Goal: Task Accomplishment & Management: Use online tool/utility

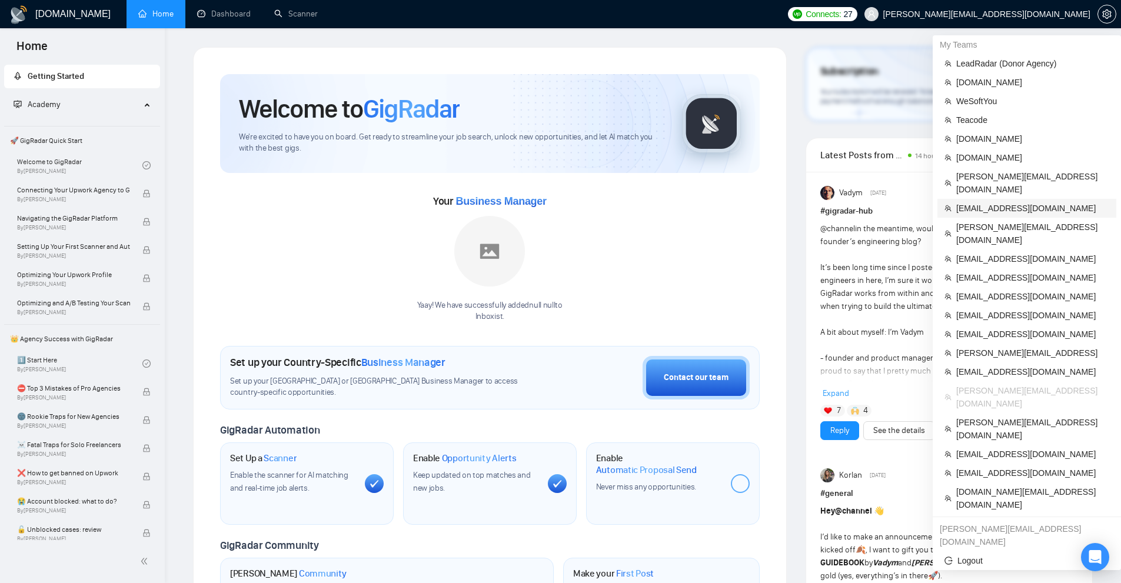
click at [1008, 202] on span "[EMAIL_ADDRESS][DOMAIN_NAME]" at bounding box center [1032, 208] width 153 height 13
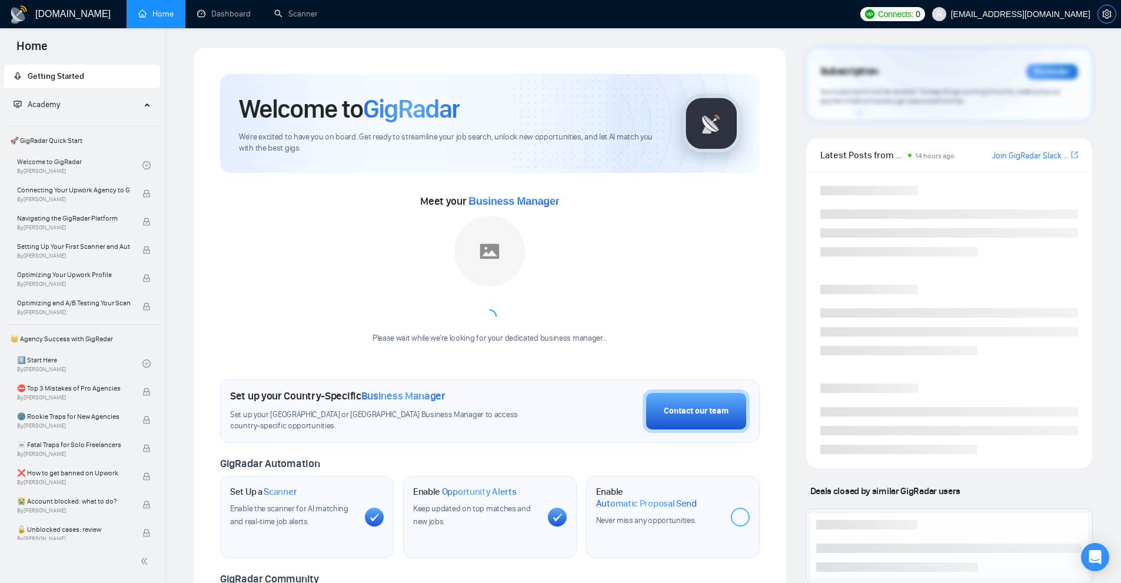
click at [1109, 15] on icon "setting" at bounding box center [1106, 13] width 9 height 9
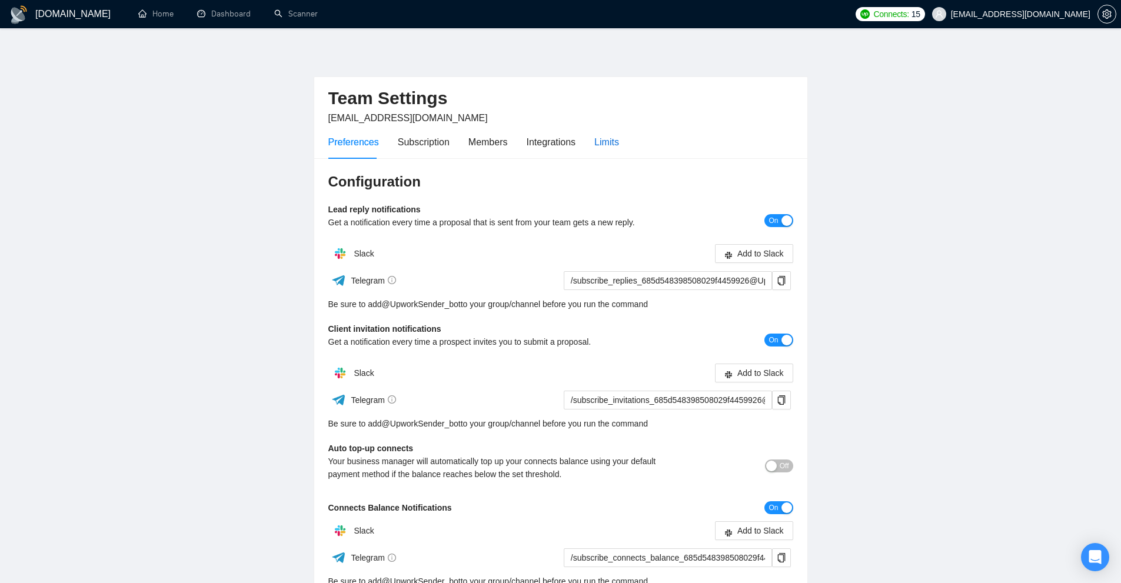
click at [600, 138] on div "Limits" at bounding box center [606, 142] width 25 height 15
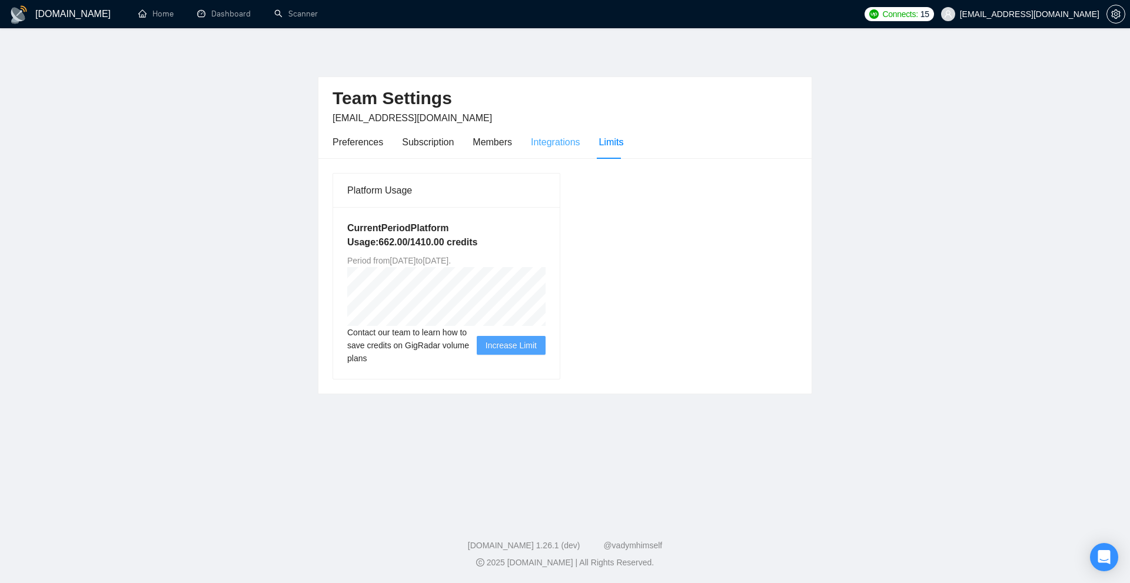
click at [570, 151] on div "Integrations" at bounding box center [555, 142] width 49 height 34
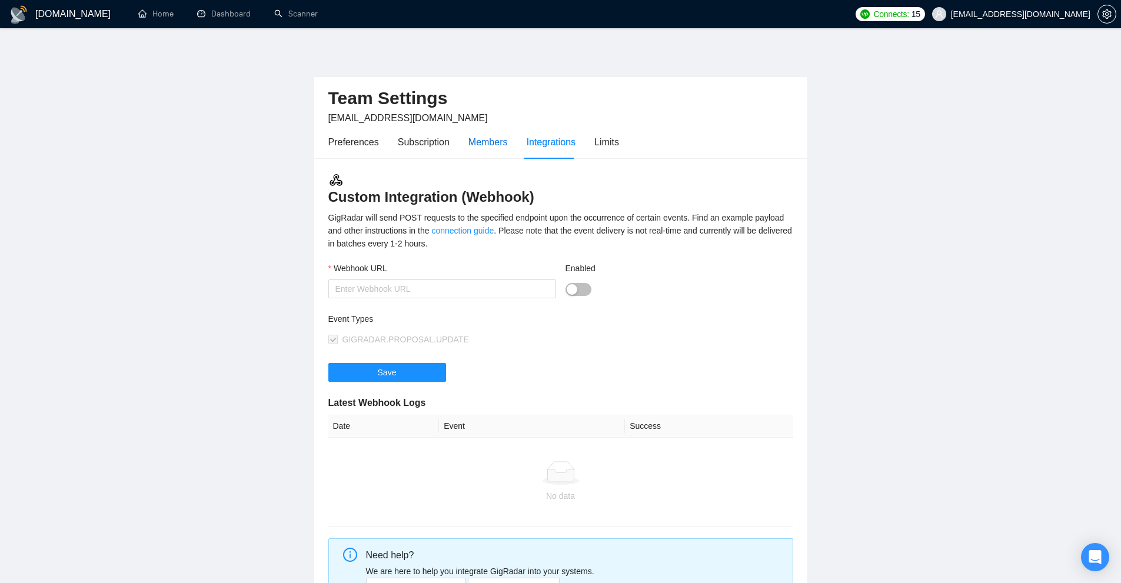
click at [500, 147] on div "Members" at bounding box center [487, 142] width 39 height 15
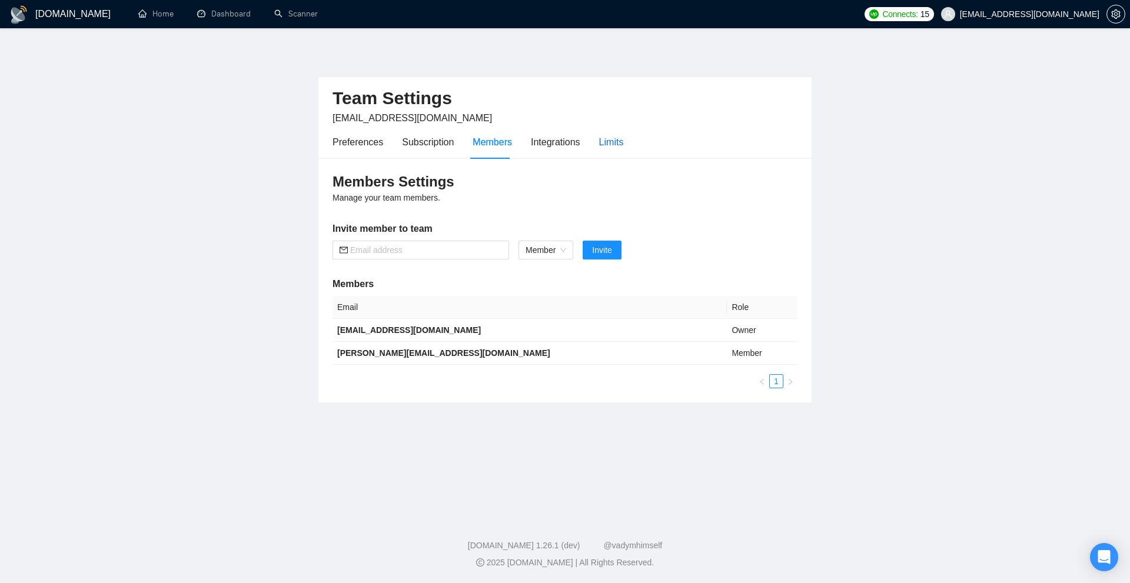
click at [606, 148] on div "Limits" at bounding box center [611, 142] width 25 height 15
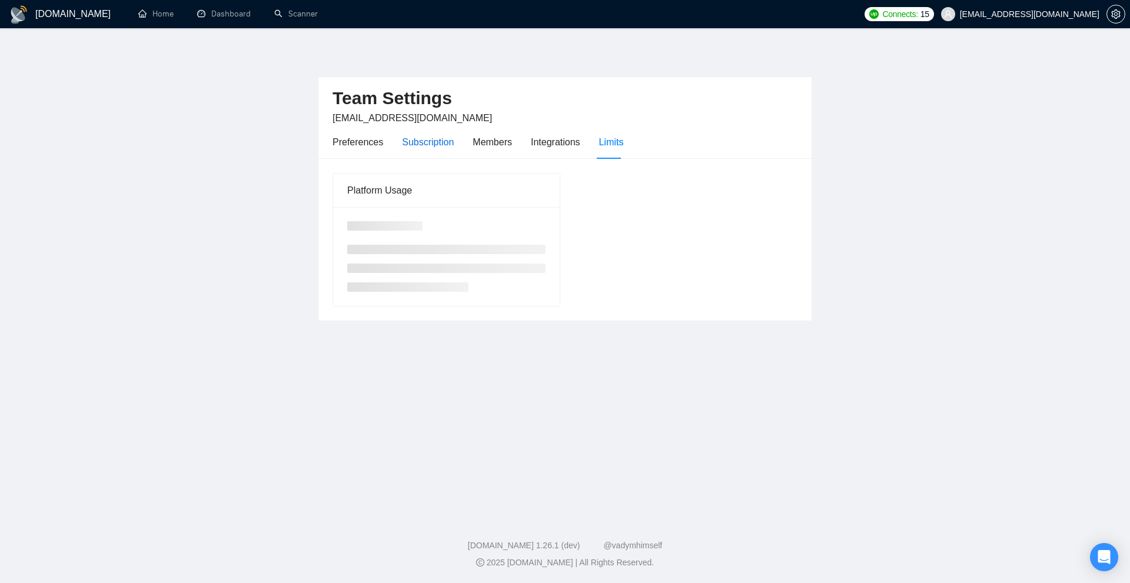
click at [430, 143] on div "Subscription" at bounding box center [428, 142] width 52 height 15
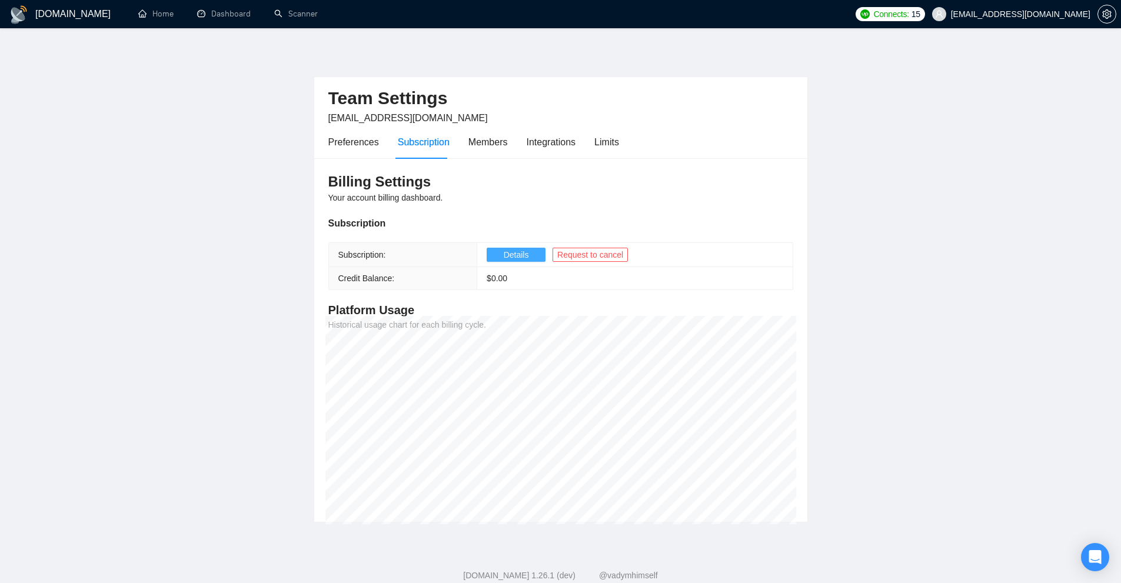
click at [495, 254] on button "Details" at bounding box center [516, 255] width 59 height 14
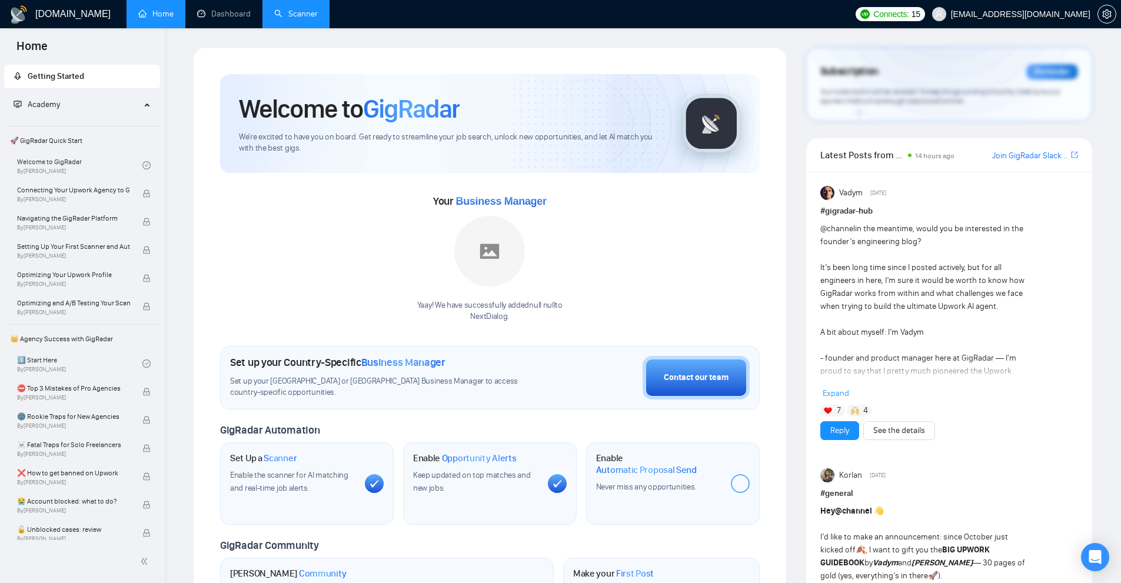
click at [318, 16] on link "Scanner" at bounding box center [296, 14] width 44 height 10
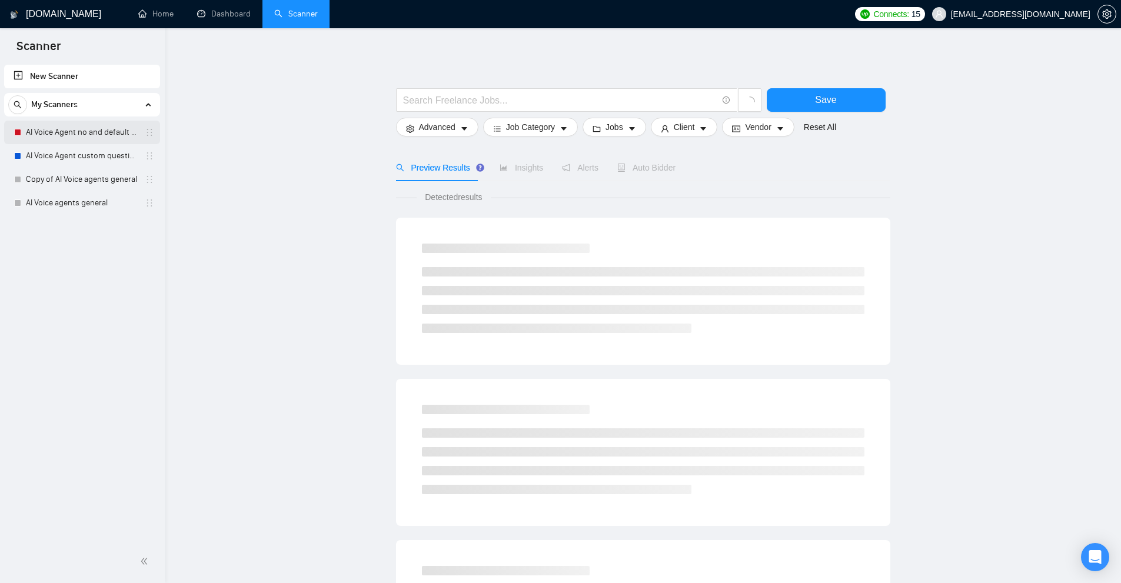
click at [83, 129] on link "AI Voice Agent no and default questions" at bounding box center [82, 133] width 112 height 24
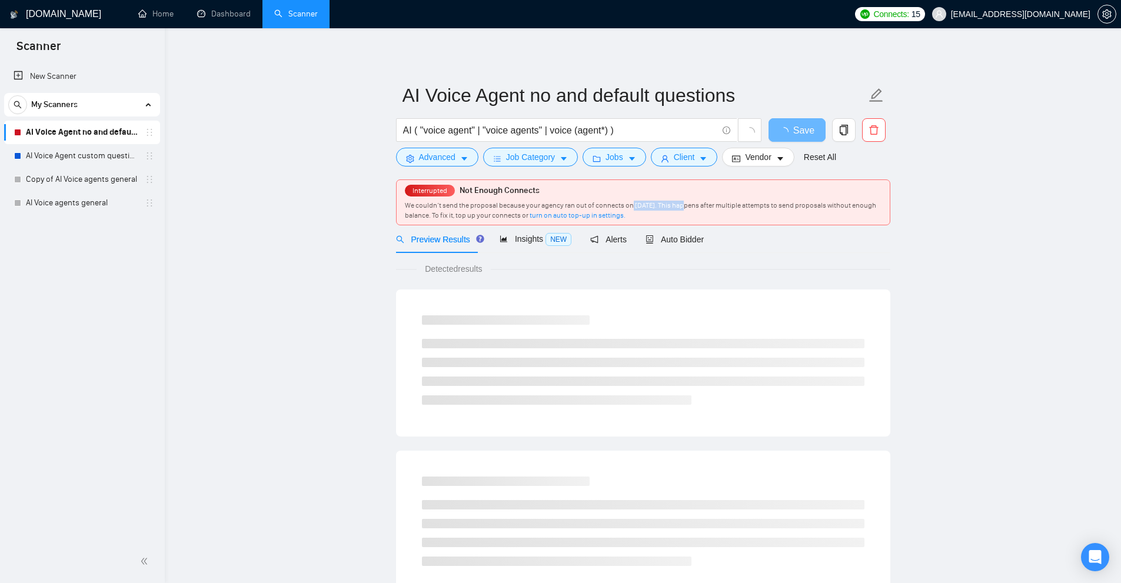
drag, startPoint x: 631, startPoint y: 203, endPoint x: 677, endPoint y: 199, distance: 46.6
click at [677, 199] on div "Interrupted Not Enough Connects We couldn’t send the proposal because your agen…" at bounding box center [643, 202] width 493 height 45
click at [338, 258] on main "AI Voice Agent no and default questions AI ( "voice agent" | "voice agents" | v…" at bounding box center [643, 564] width 919 height 1035
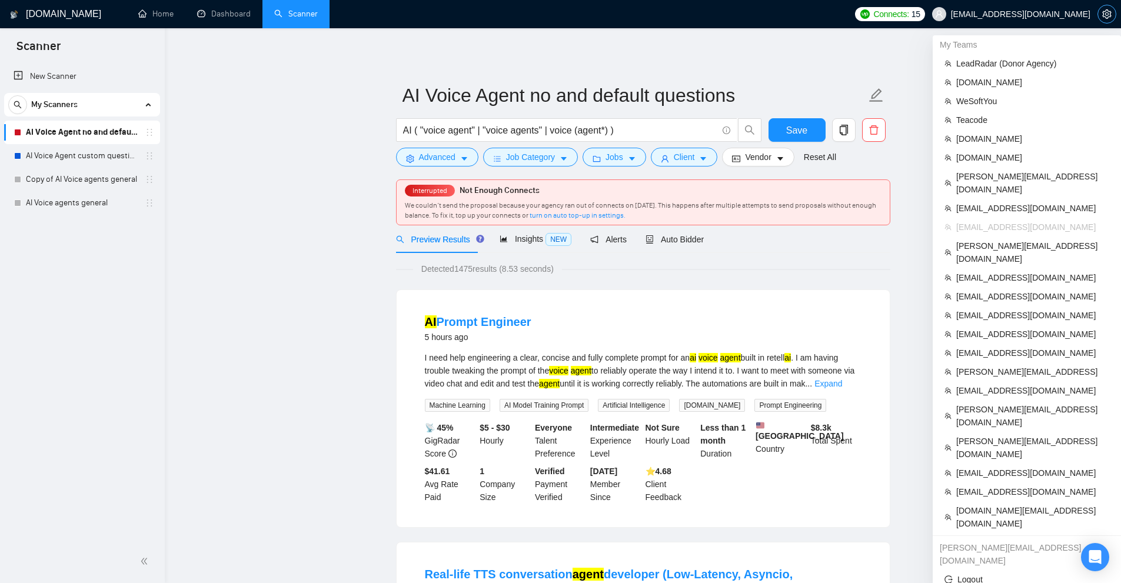
click at [1108, 14] on icon "setting" at bounding box center [1106, 13] width 9 height 9
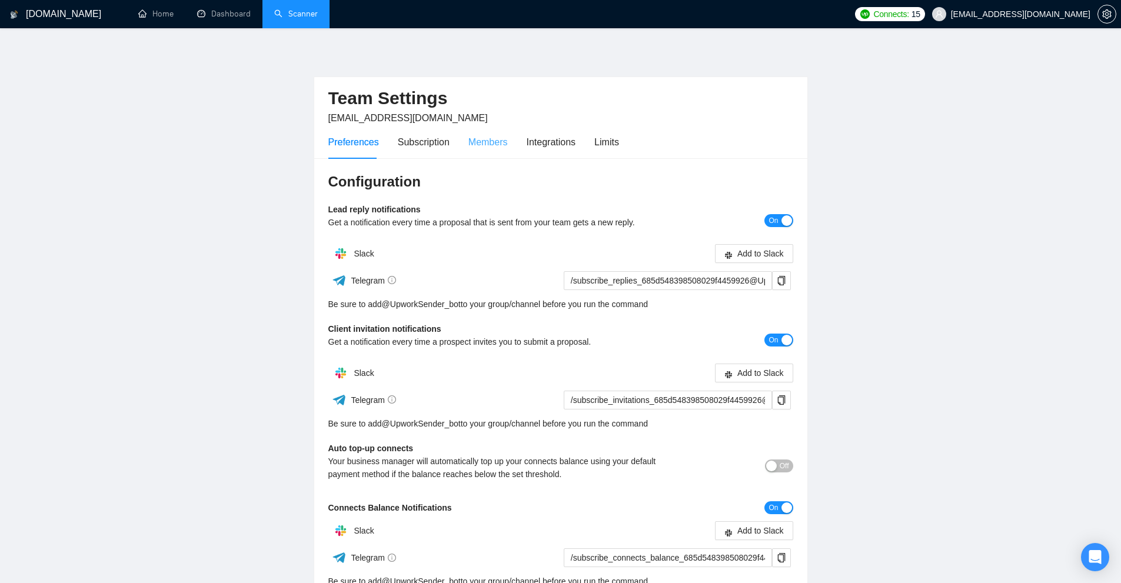
click at [474, 131] on div "Members" at bounding box center [487, 142] width 39 height 34
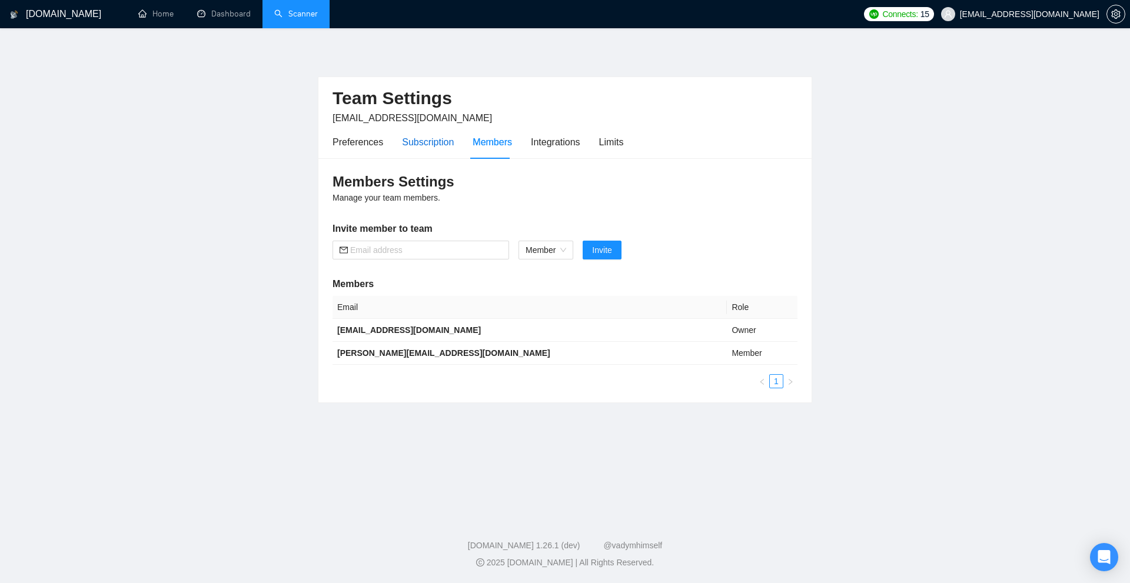
click at [440, 141] on div "Subscription" at bounding box center [428, 142] width 52 height 15
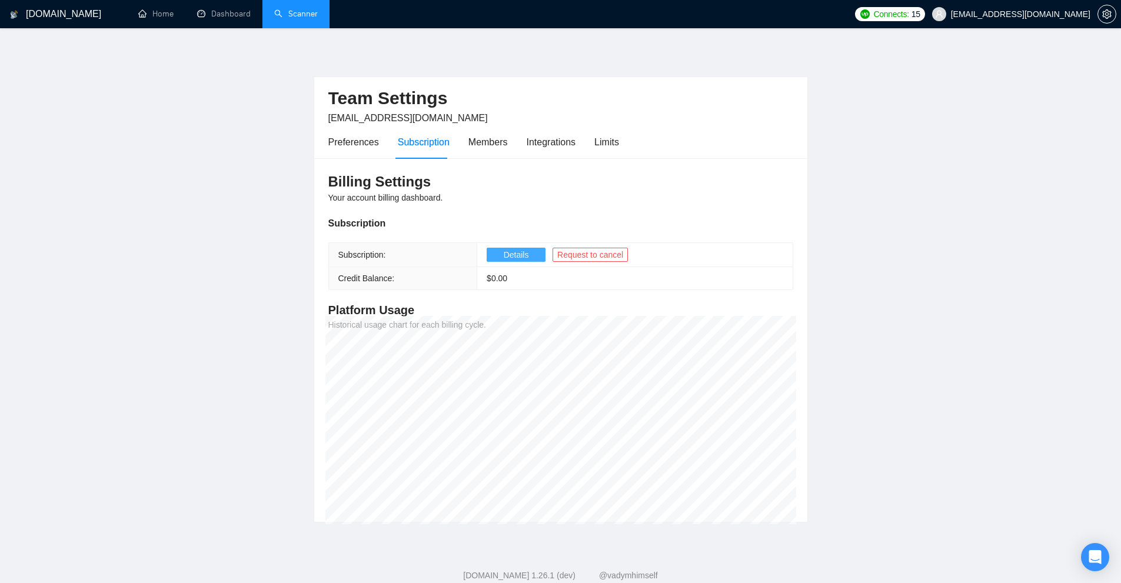
click at [506, 253] on span "Details" at bounding box center [516, 254] width 25 height 13
click at [494, 135] on div "Members" at bounding box center [487, 142] width 39 height 15
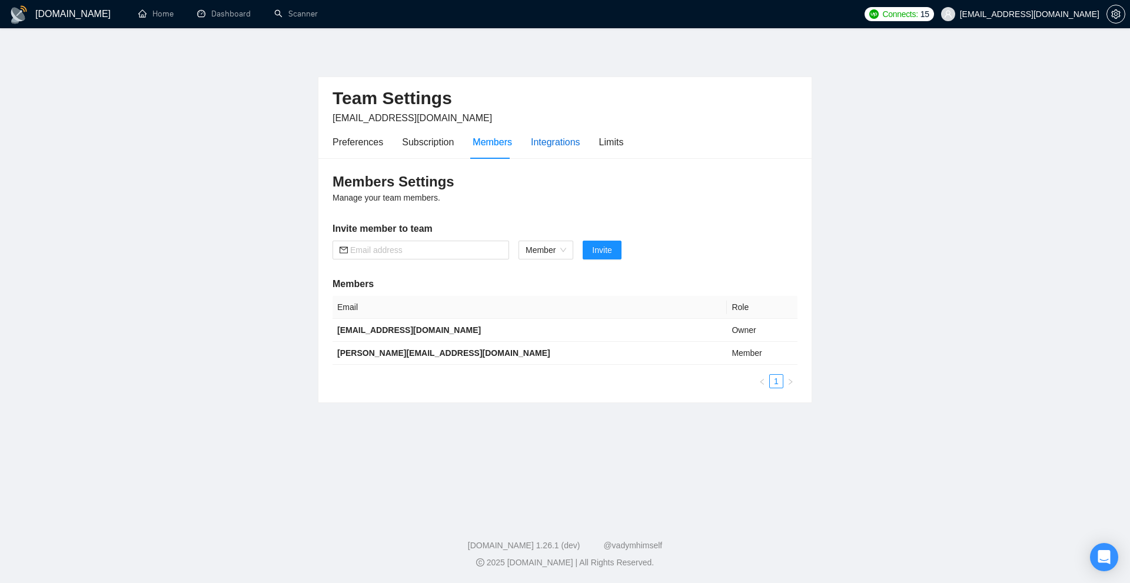
click at [544, 144] on div "Integrations" at bounding box center [555, 142] width 49 height 15
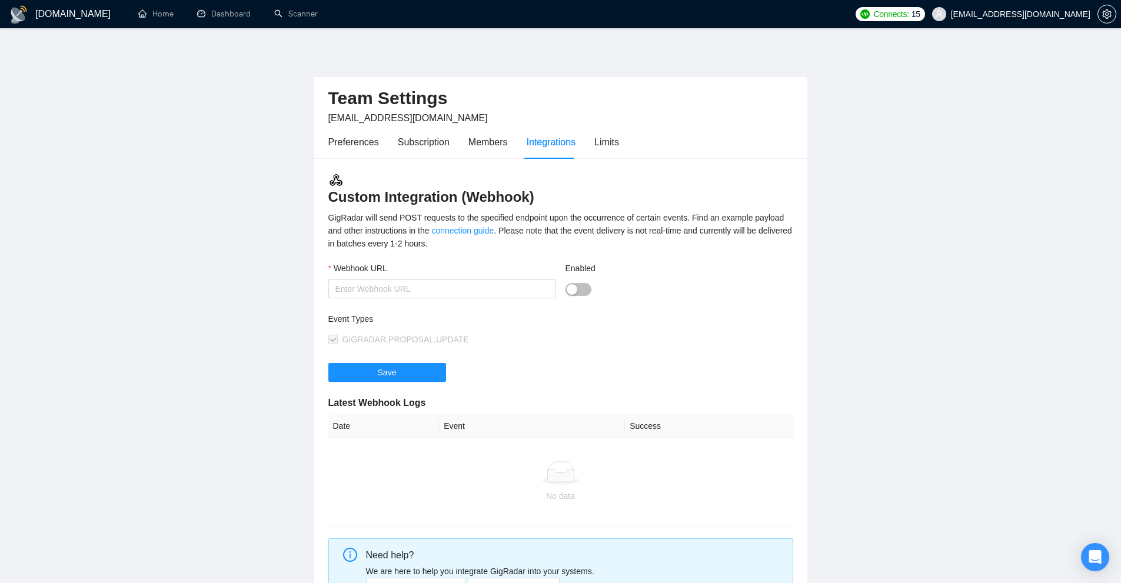
click at [620, 141] on div "Preferences Subscription Members Integrations Limits" at bounding box center [560, 142] width 465 height 34
click at [603, 144] on div "Limits" at bounding box center [606, 142] width 25 height 15
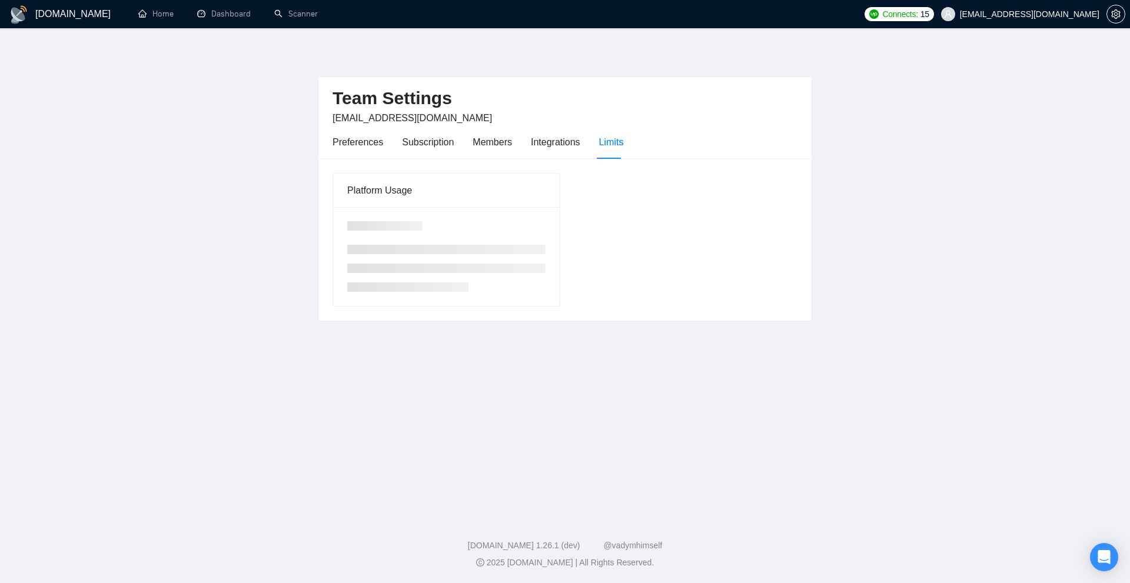
click at [467, 147] on div "Preferences Subscription Members Integrations Limits" at bounding box center [477, 142] width 291 height 34
click at [412, 148] on div "Subscription" at bounding box center [428, 142] width 52 height 15
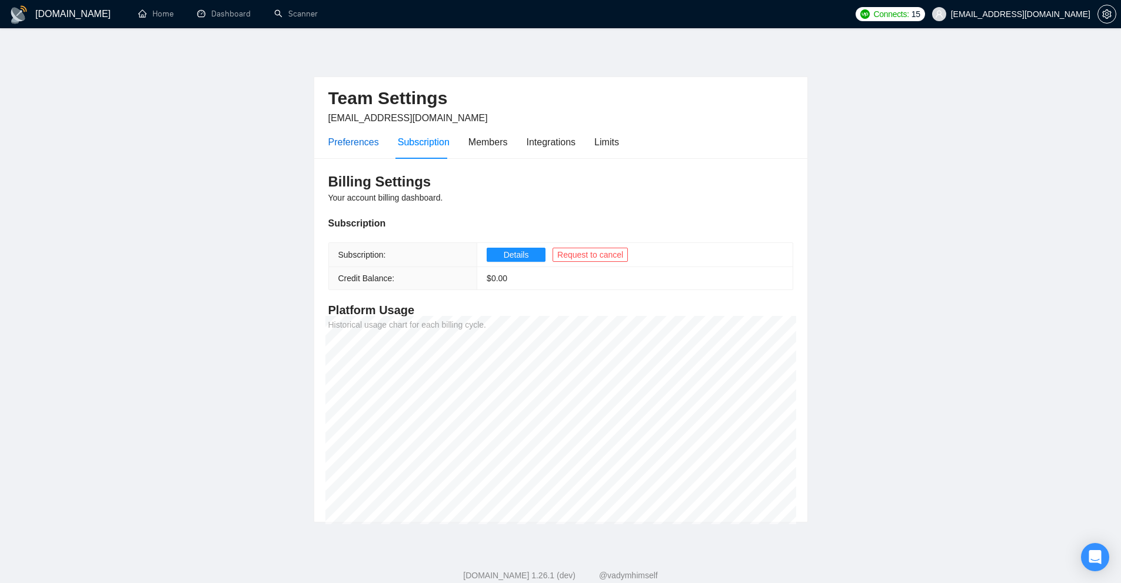
click at [374, 139] on div "Preferences" at bounding box center [353, 142] width 51 height 15
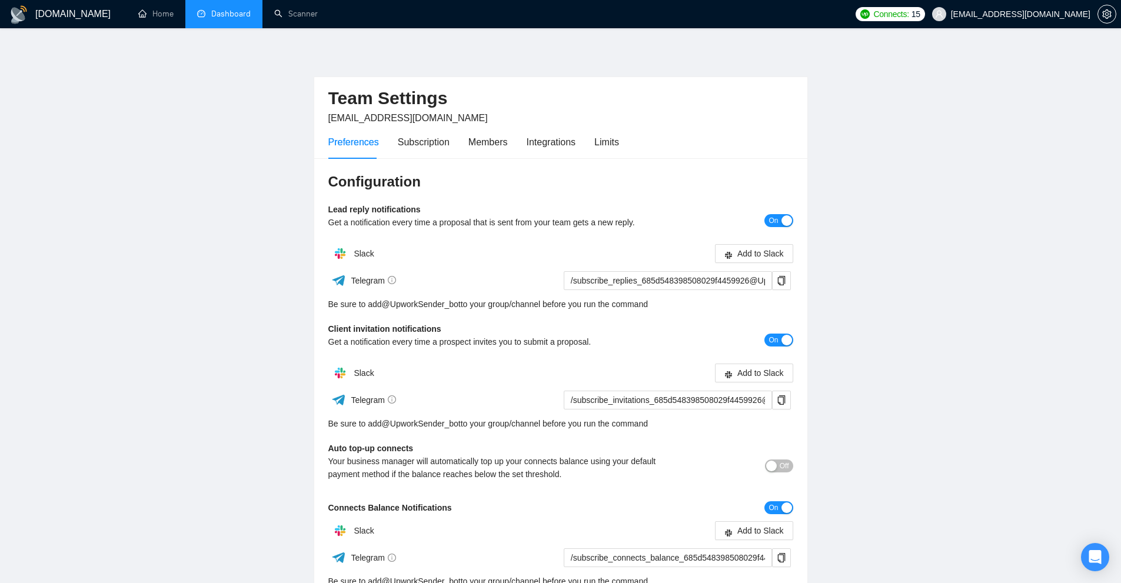
click at [221, 9] on link "Dashboard" at bounding box center [224, 14] width 54 height 10
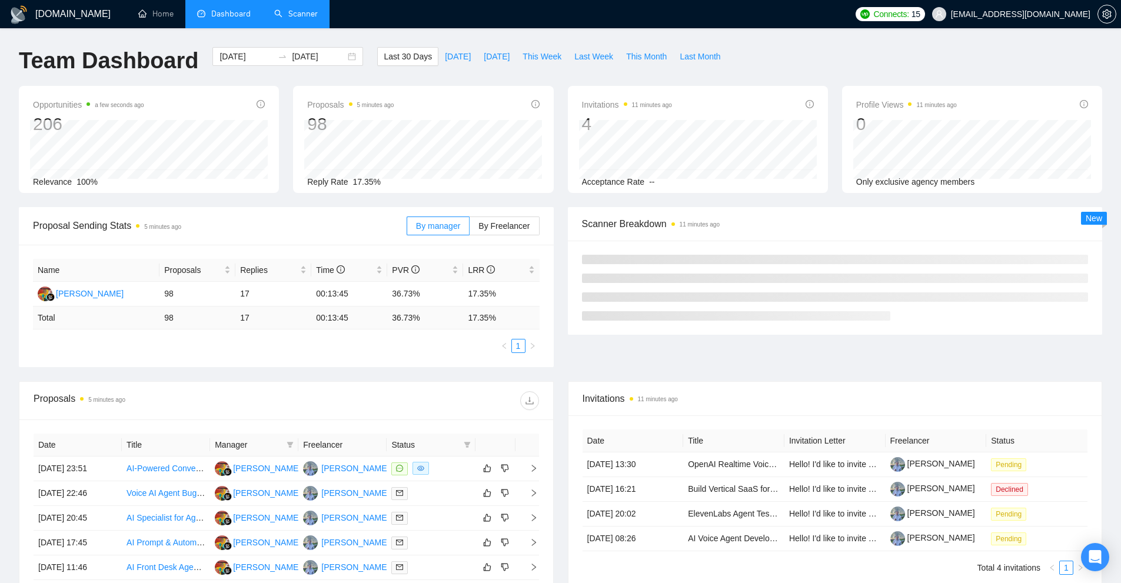
click at [305, 19] on link "Scanner" at bounding box center [296, 14] width 44 height 10
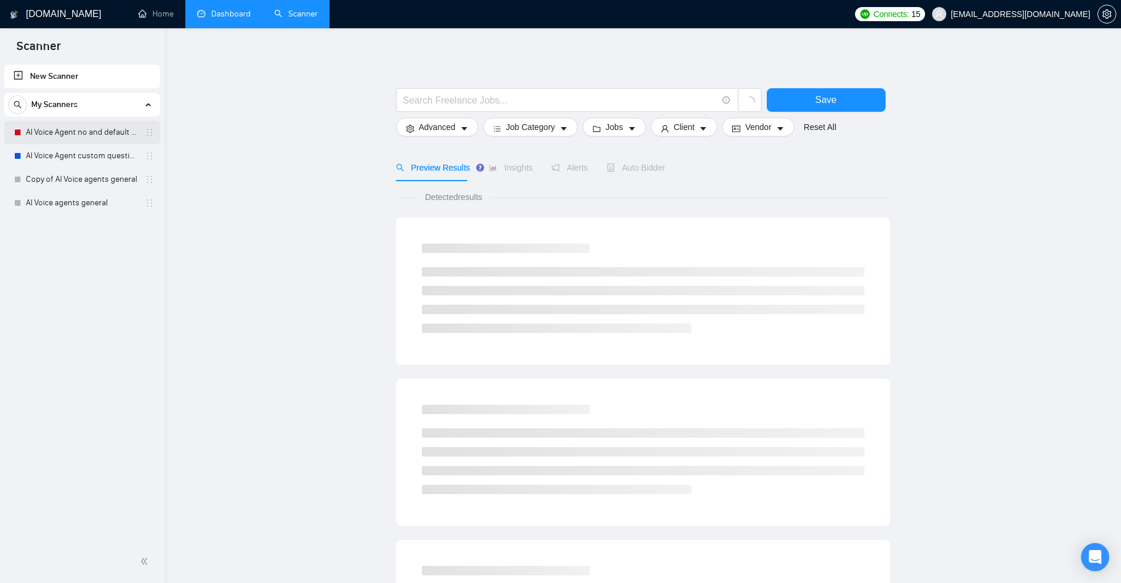
click at [72, 138] on link "AI Voice Agent no and default questions" at bounding box center [82, 133] width 112 height 24
